Goal: Task Accomplishment & Management: Manage account settings

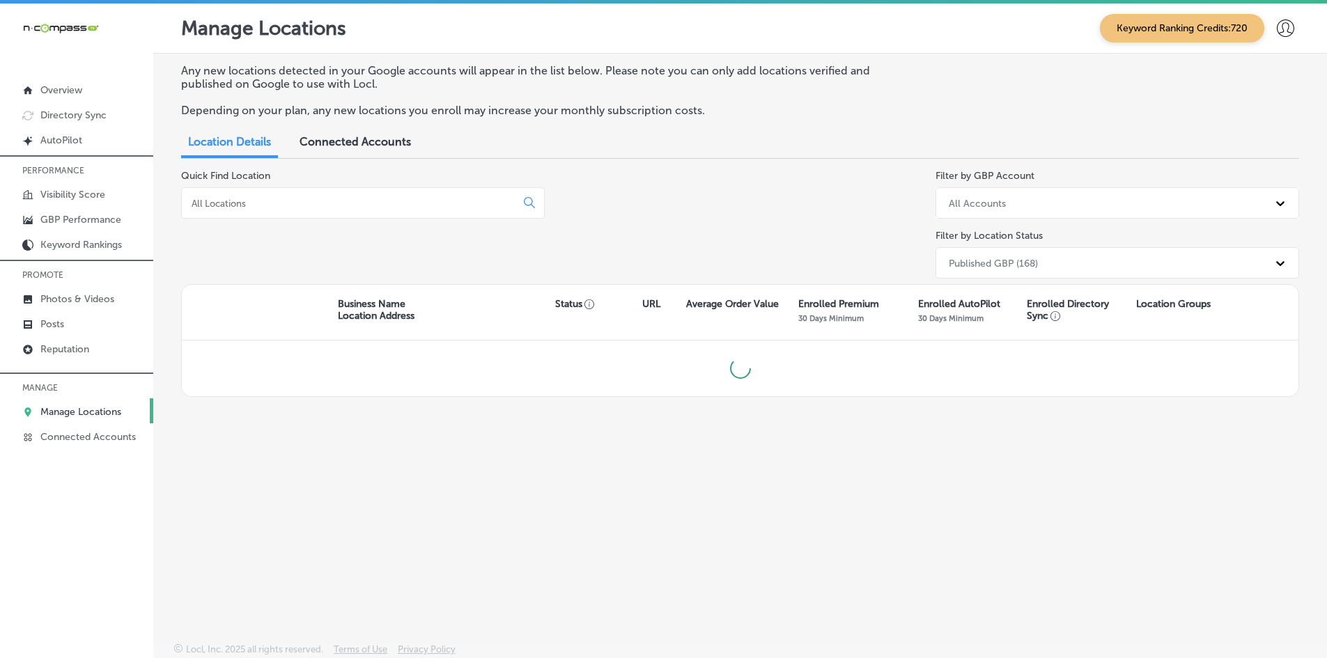
click at [211, 207] on input at bounding box center [351, 203] width 323 height 13
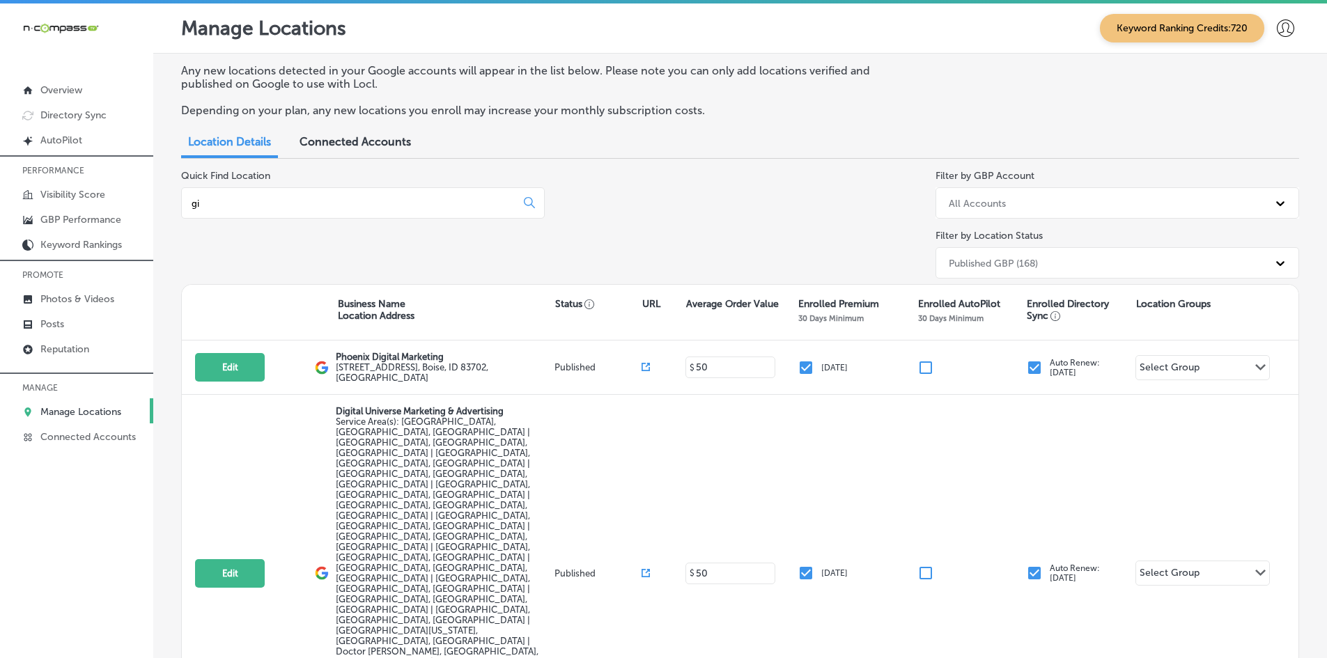
click at [233, 203] on input "gi" at bounding box center [351, 203] width 323 height 13
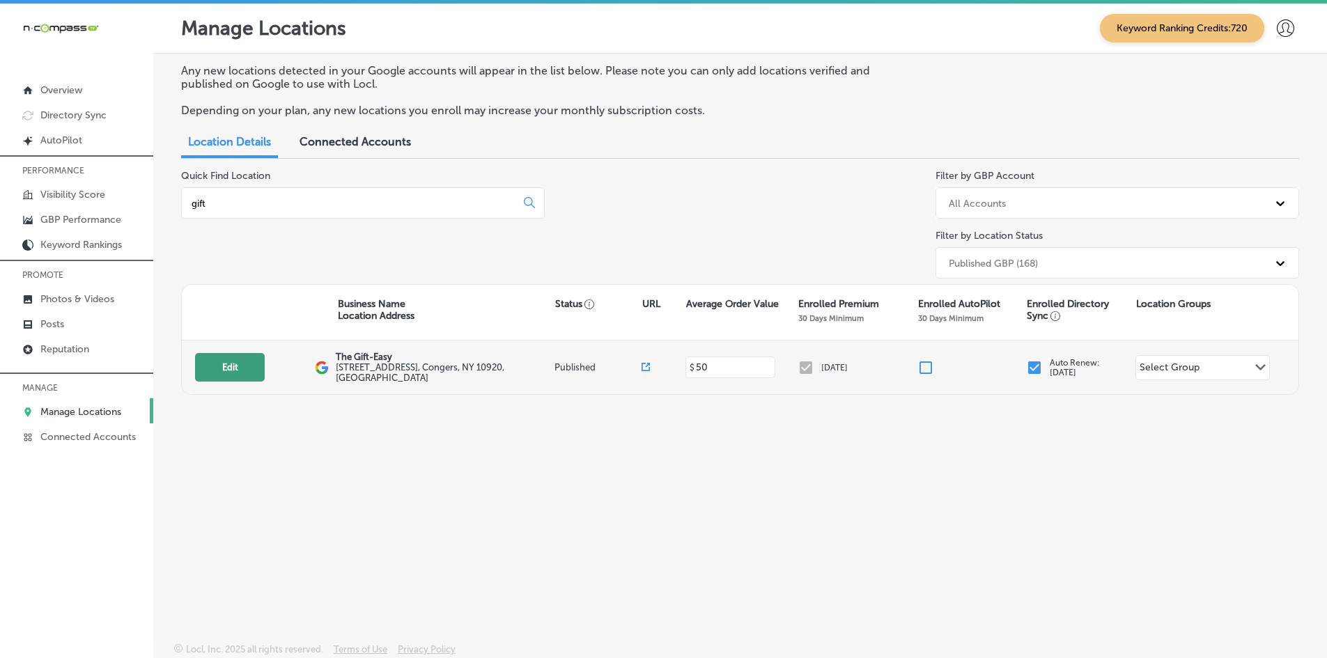
type input "gift"
click at [247, 355] on button "Edit" at bounding box center [230, 367] width 70 height 29
select select "US"
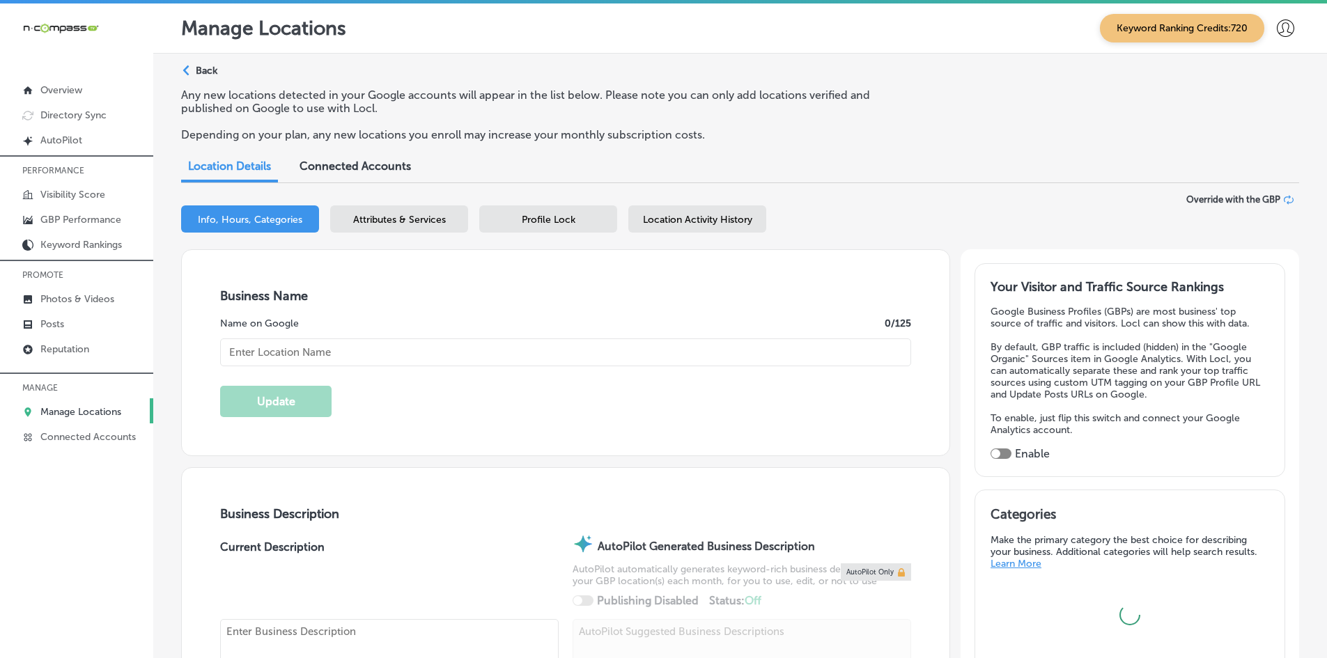
click at [422, 220] on span "Attributes & Services" at bounding box center [399, 220] width 93 height 12
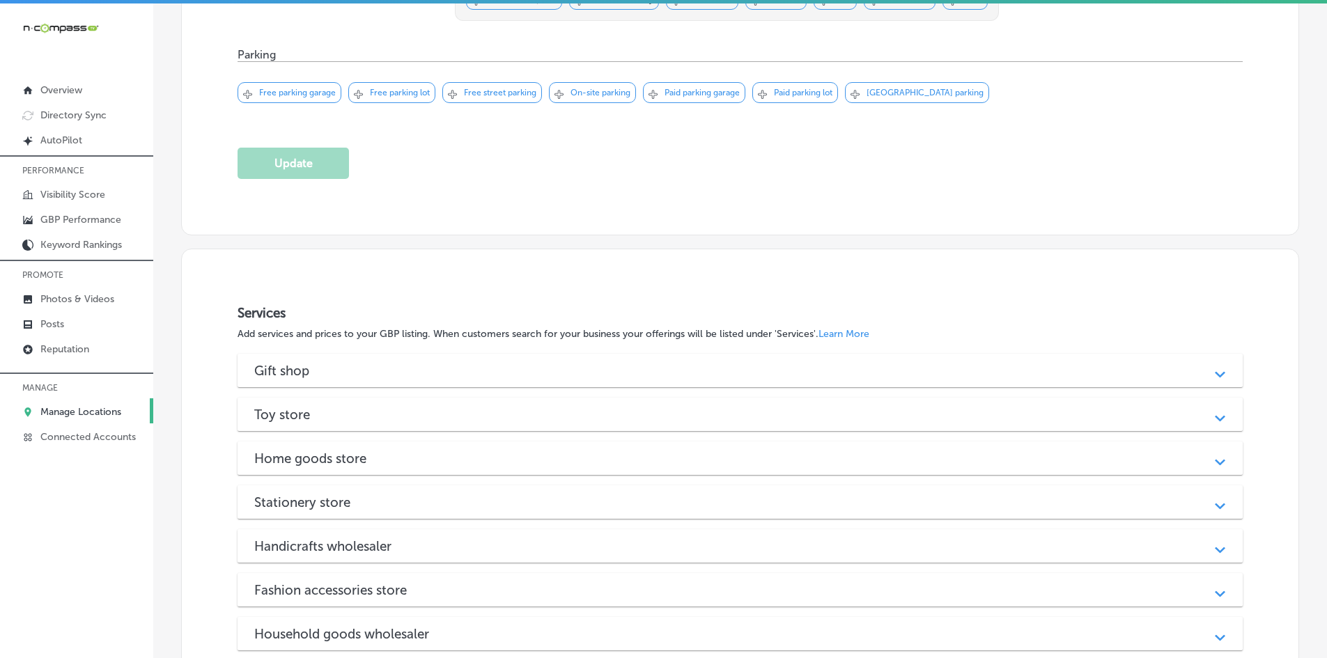
scroll to position [1361, 0]
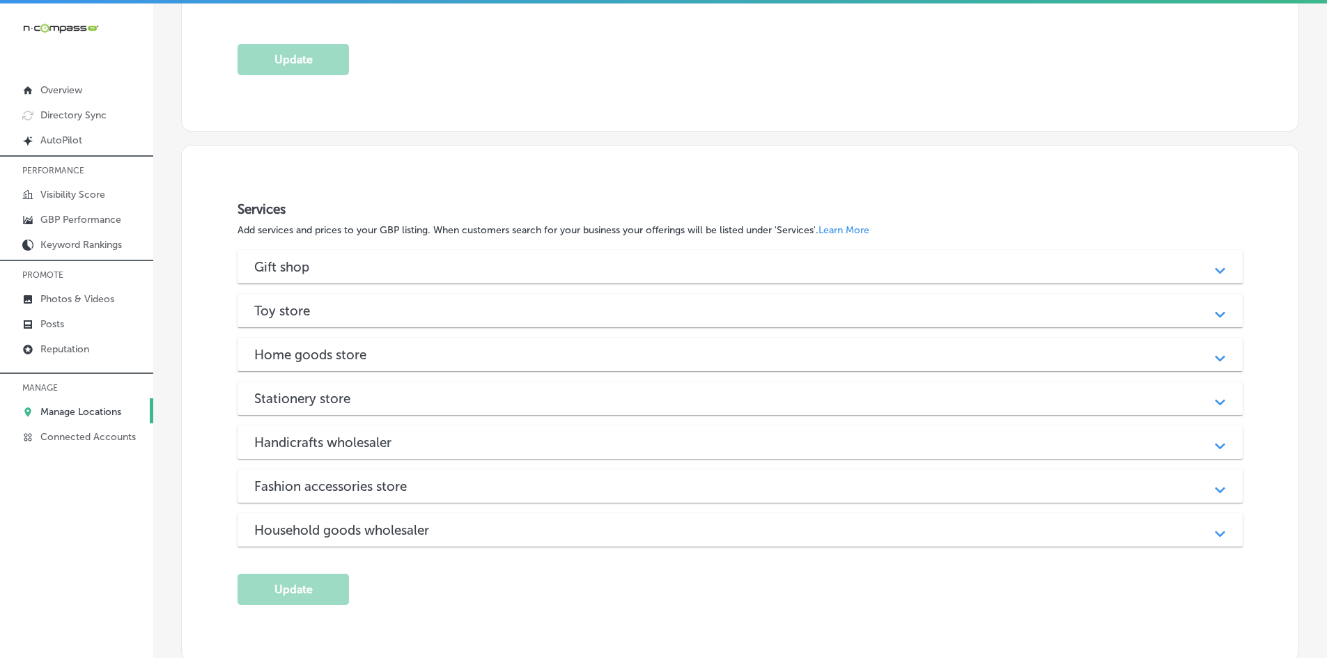
click at [295, 440] on h3 "Handicrafts wholesaler" at bounding box center [334, 443] width 160 height 16
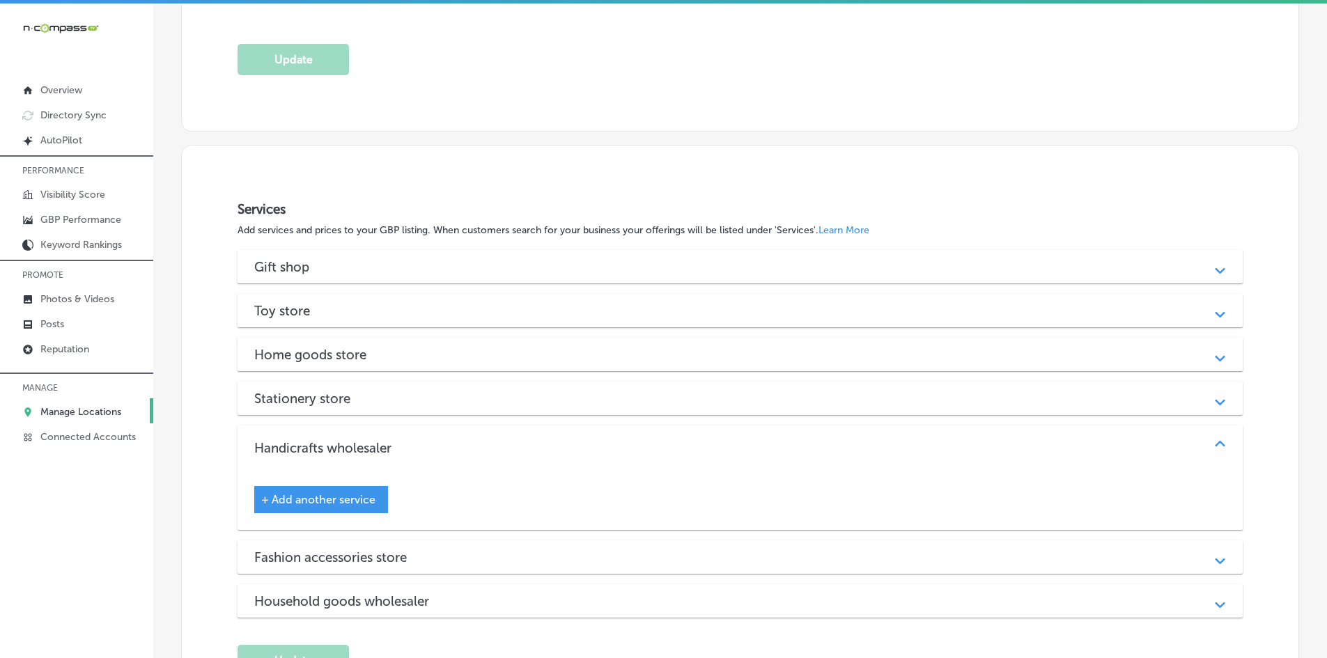
click at [295, 440] on h3 "Handicrafts wholesaler" at bounding box center [334, 448] width 160 height 16
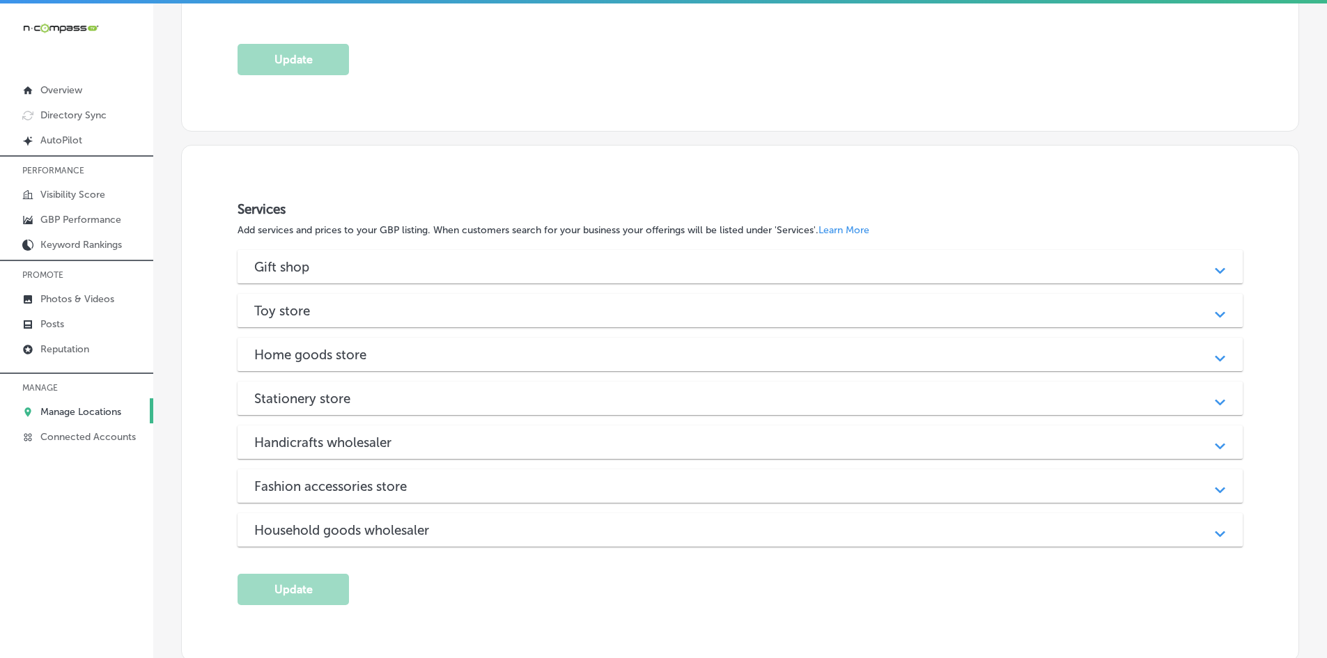
click at [300, 407] on div "Stationery store Path Created with Sketch." at bounding box center [740, 398] width 1005 height 33
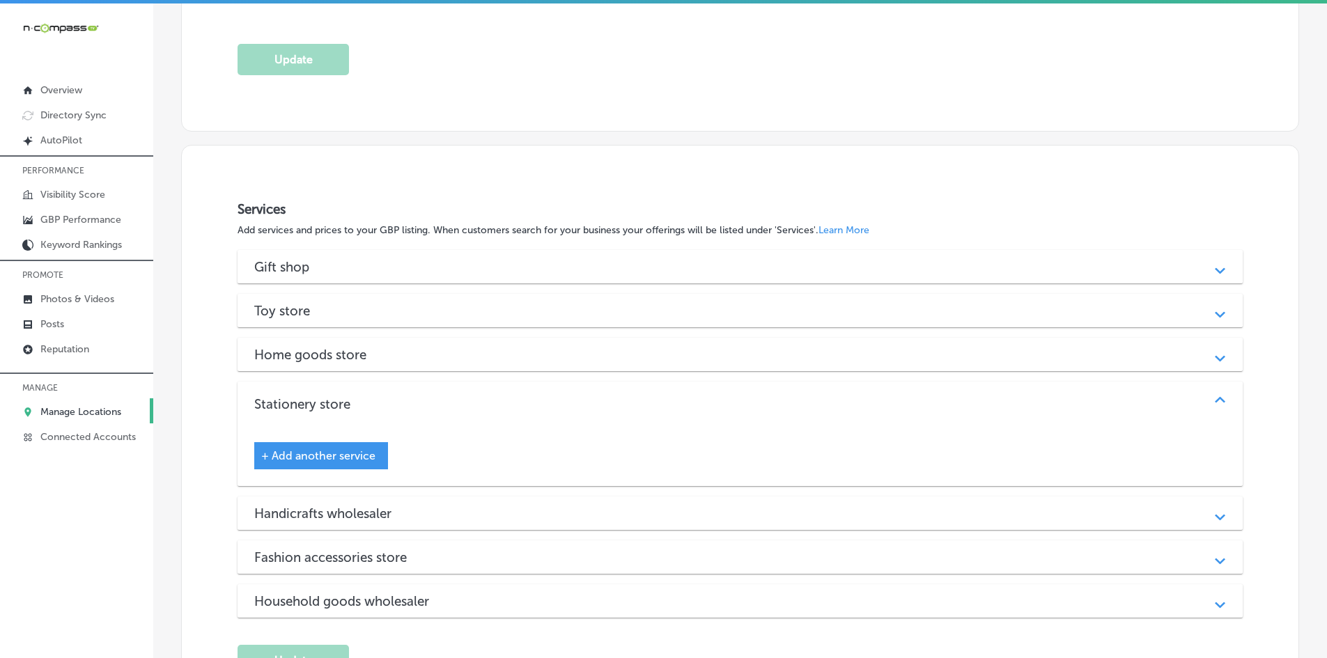
click at [294, 404] on h3 "Stationery store" at bounding box center [313, 404] width 118 height 16
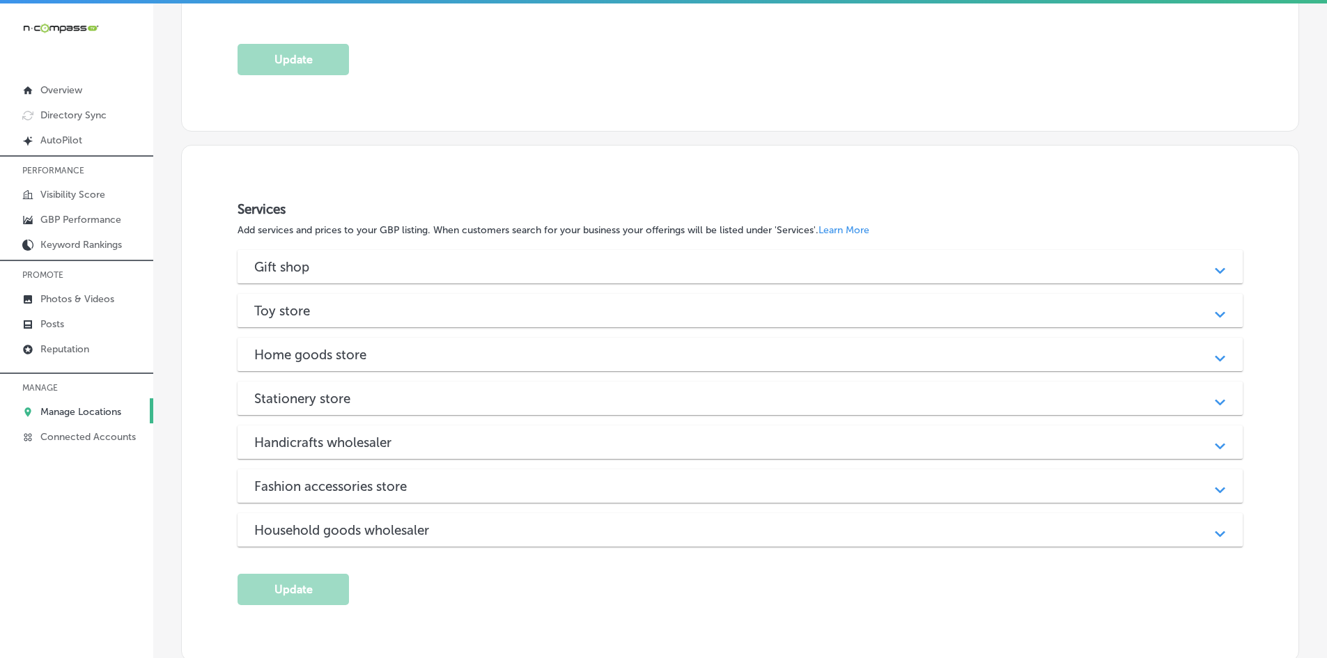
click at [308, 348] on h3 "Home goods store" at bounding box center [321, 355] width 134 height 16
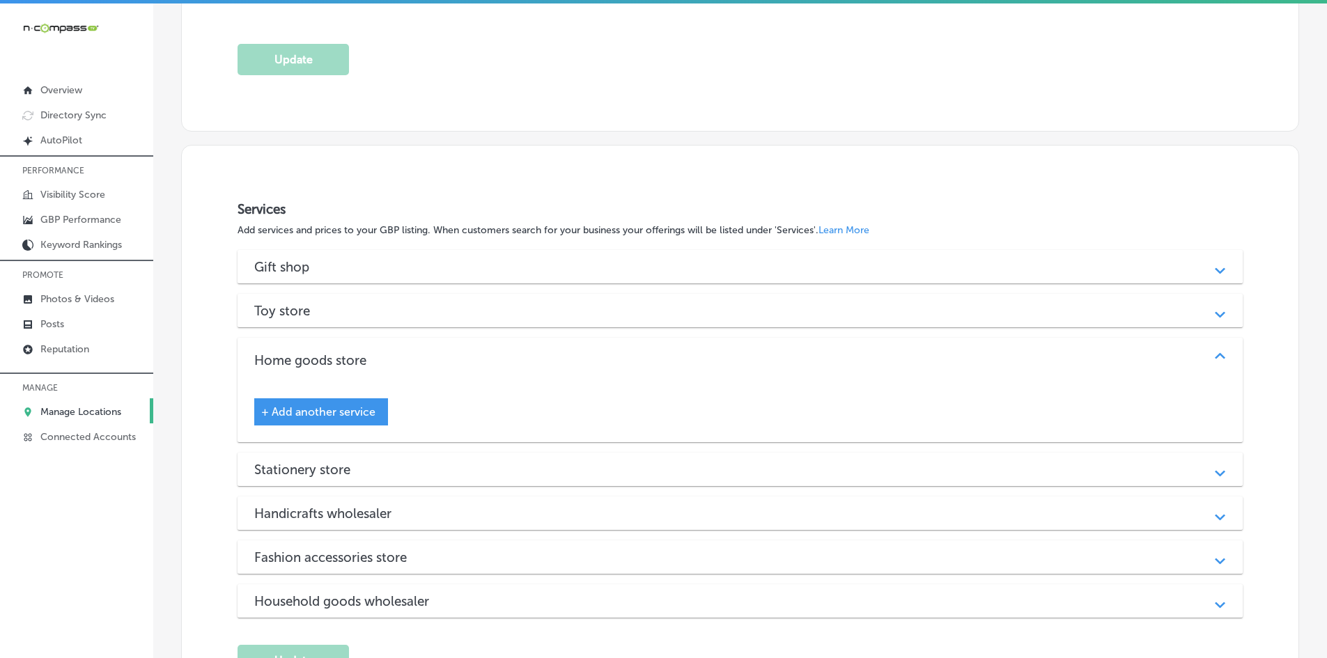
click at [316, 309] on h3 "Toy store" at bounding box center [293, 311] width 78 height 16
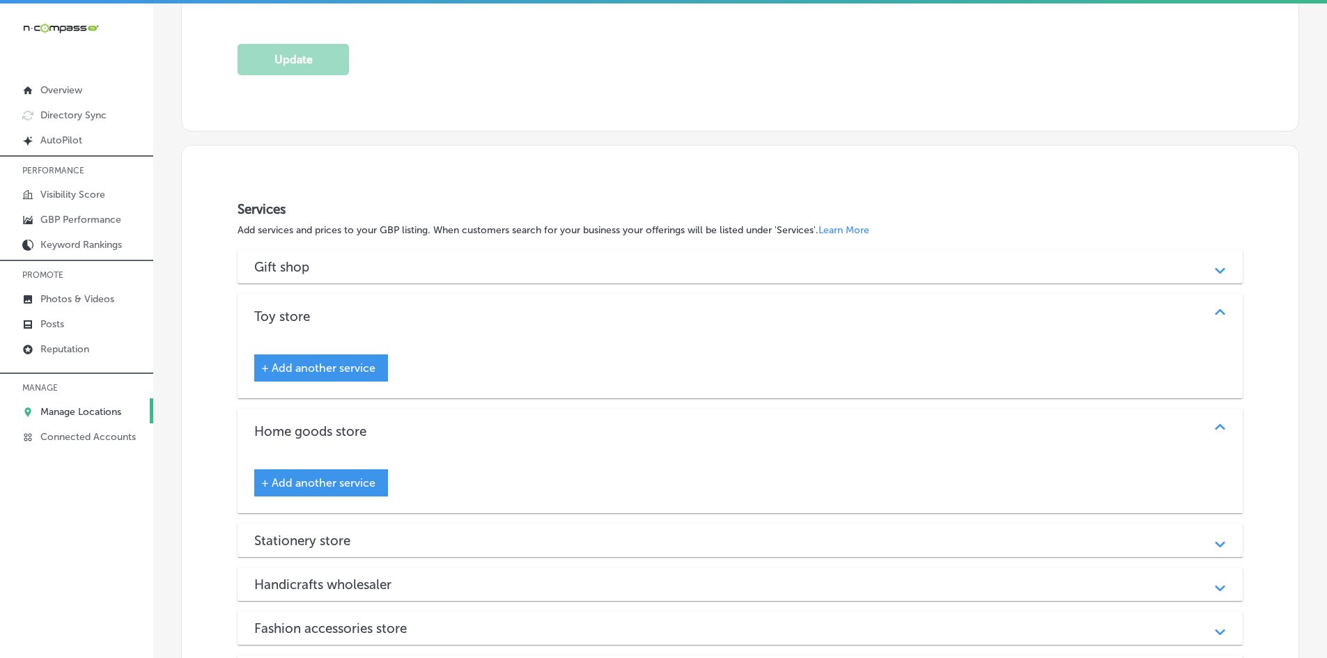
click at [321, 270] on div "Gift shop Path Created with Sketch." at bounding box center [740, 266] width 1005 height 33
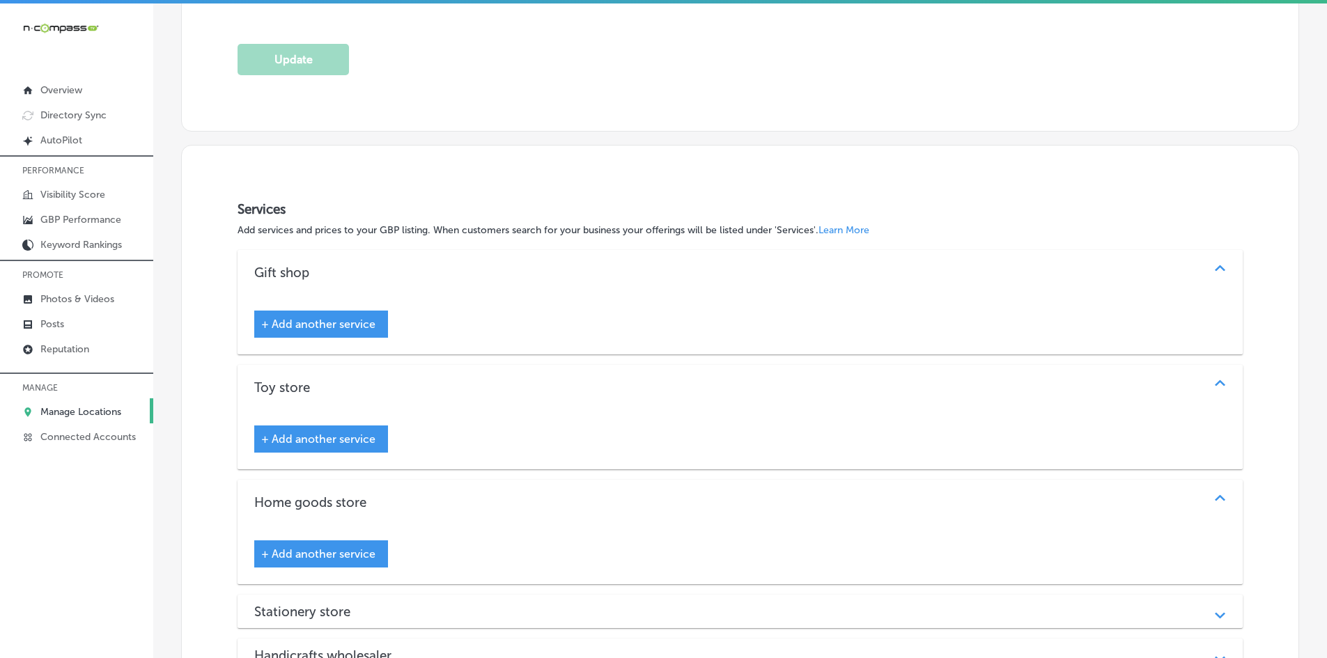
click at [320, 268] on h3 "Gift shop" at bounding box center [292, 273] width 77 height 16
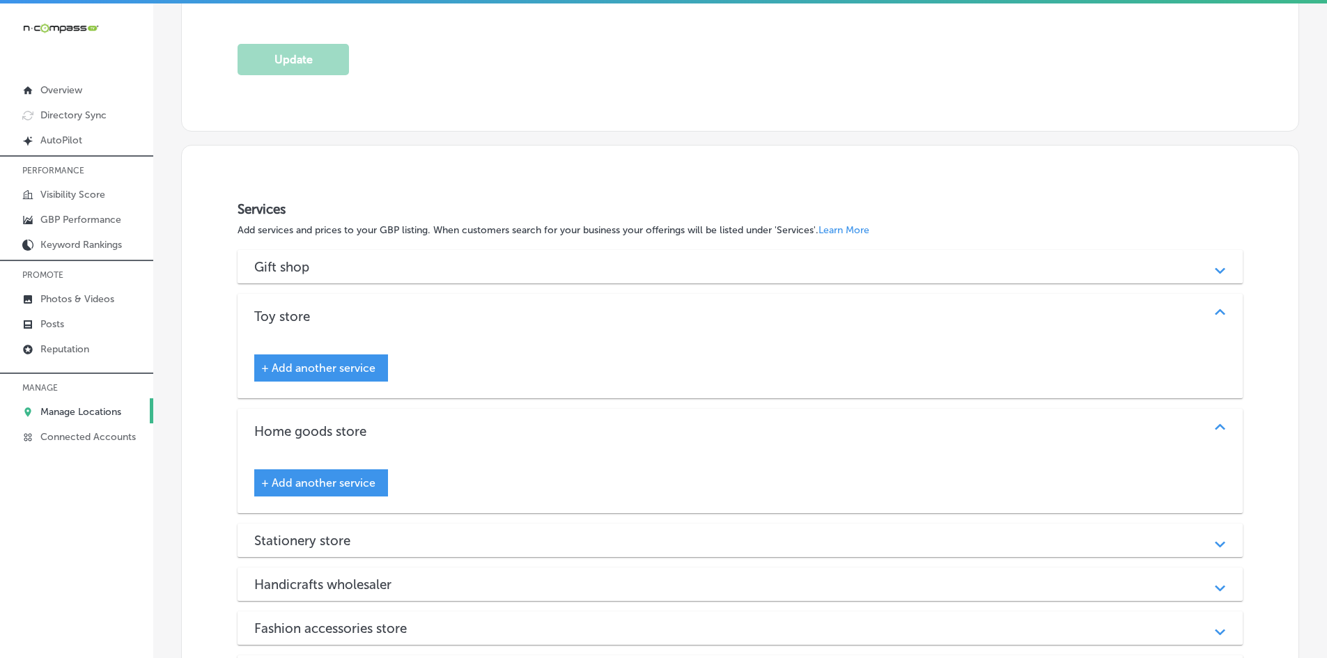
click at [321, 428] on h3 "Home goods store" at bounding box center [321, 432] width 134 height 16
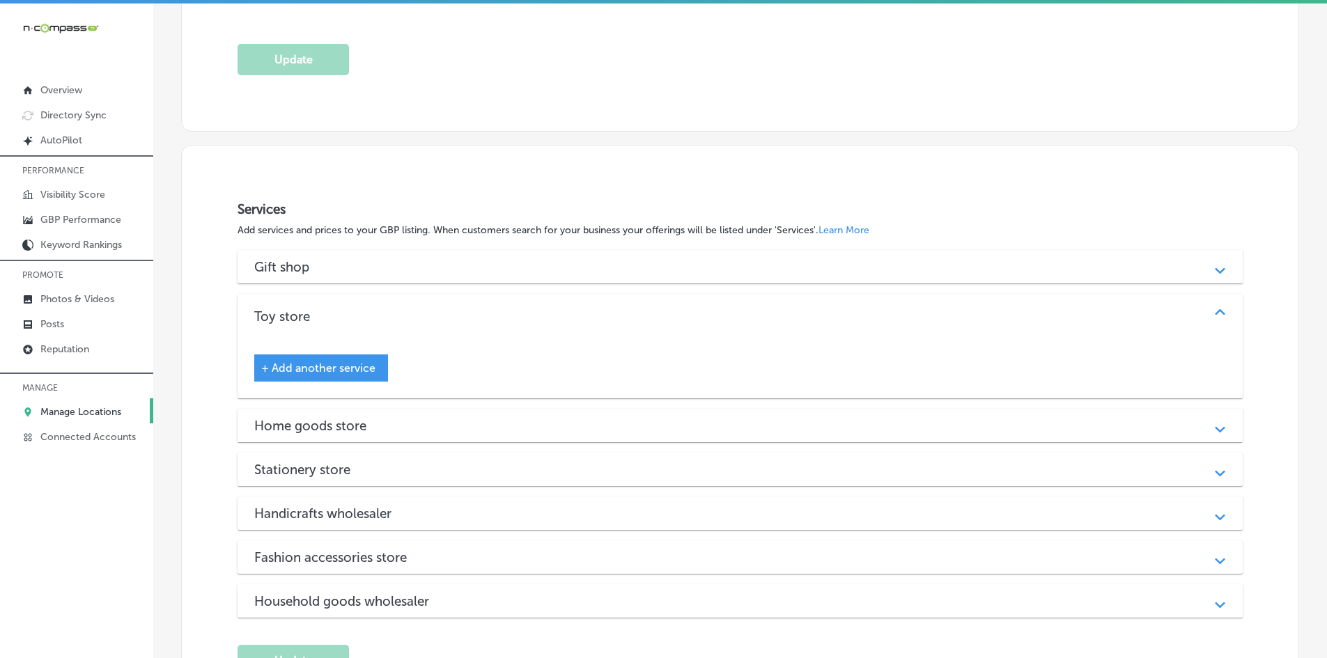
click at [328, 309] on h3 "Toy store" at bounding box center [293, 317] width 78 height 16
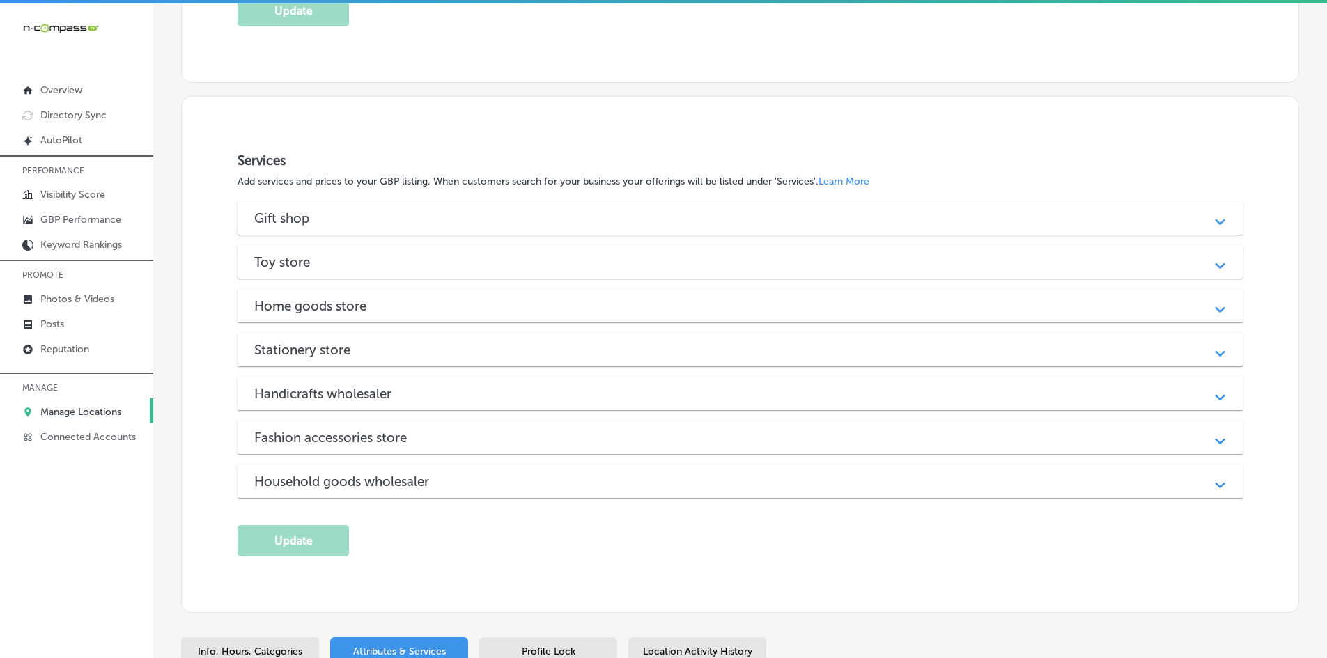
scroll to position [1518, 0]
